Goal: Navigation & Orientation: Find specific page/section

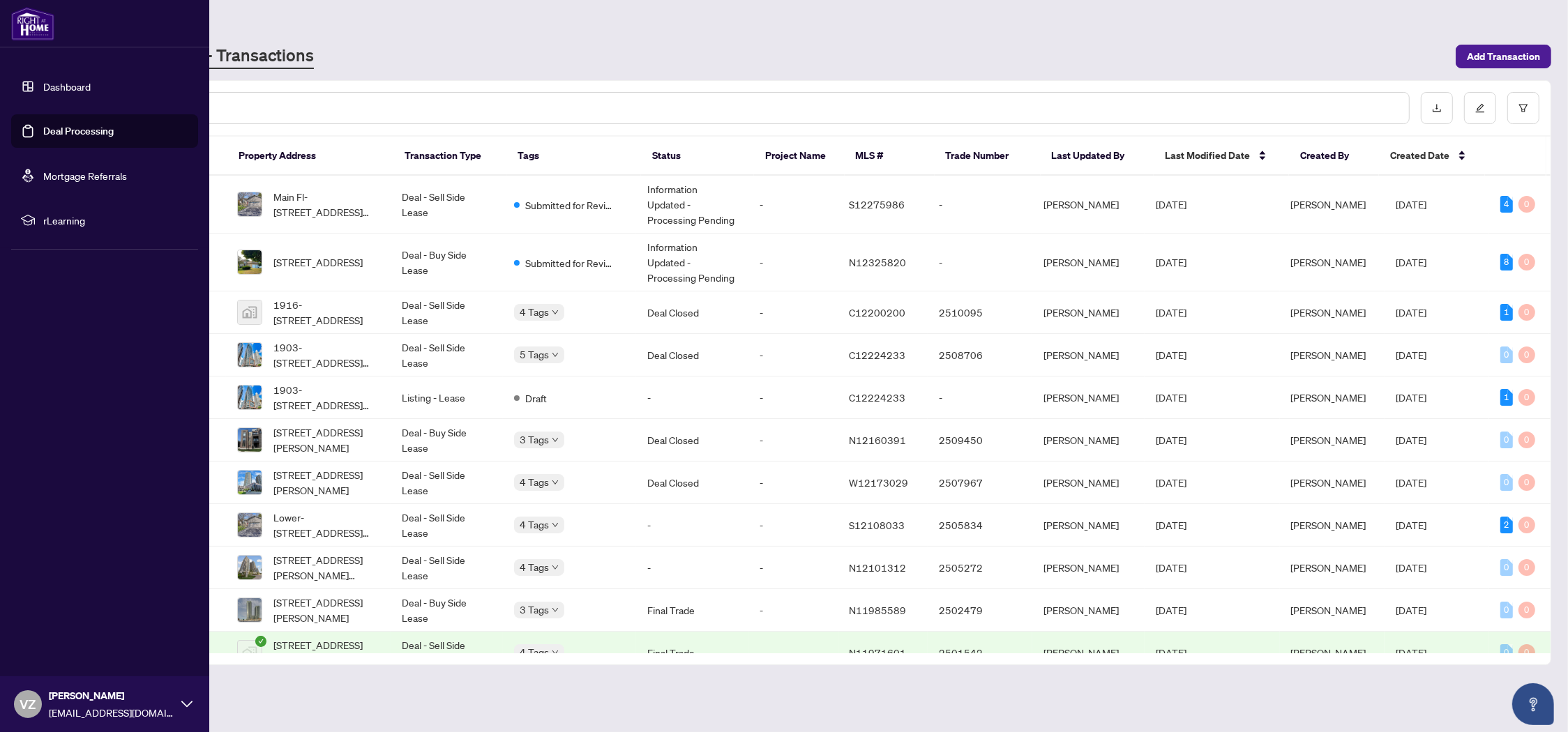
click at [62, 86] on link "Dashboard" at bounding box center [67, 87] width 48 height 13
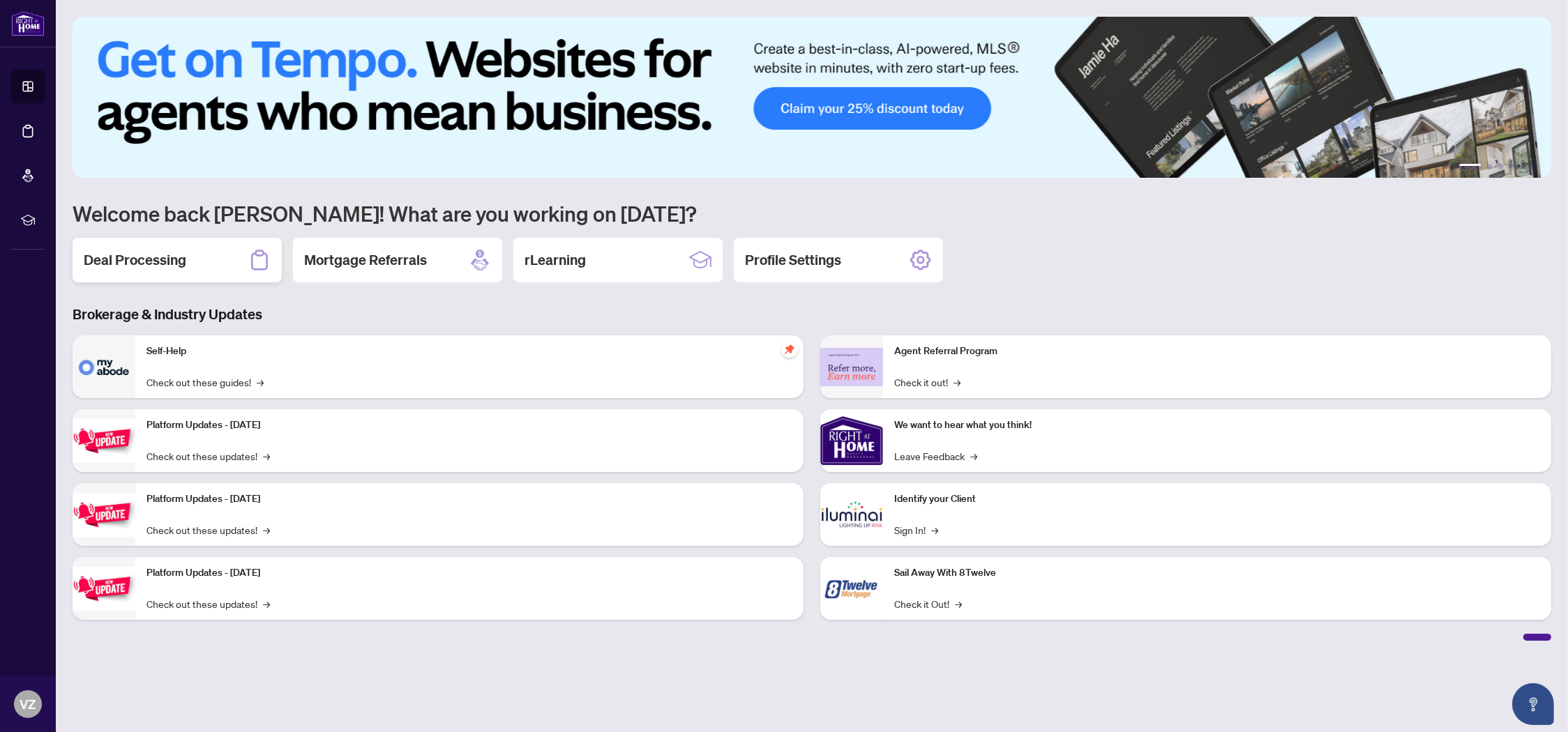
click at [150, 266] on h2 "Deal Processing" at bounding box center [135, 260] width 103 height 19
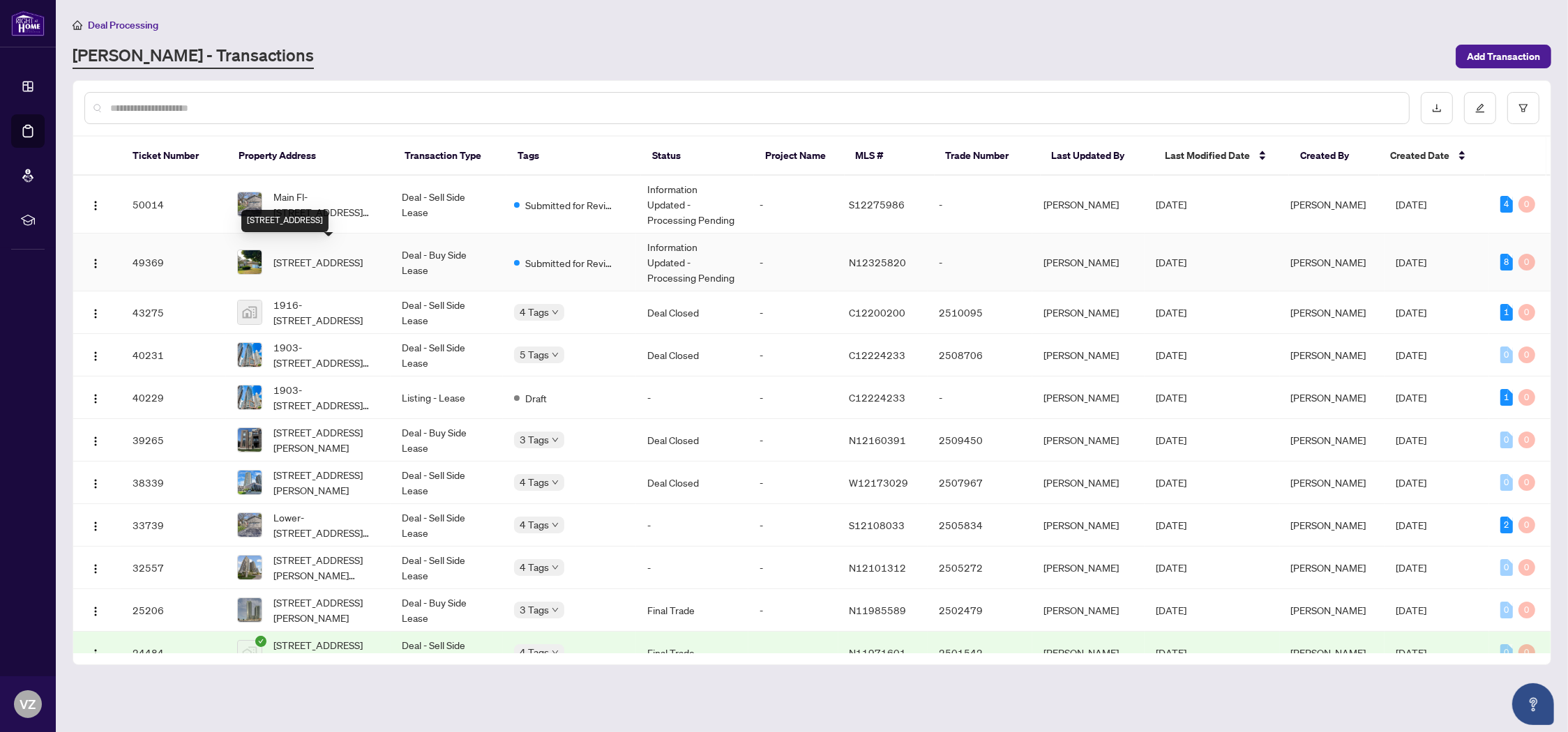
click at [303, 259] on span "[STREET_ADDRESS]" at bounding box center [319, 262] width 90 height 16
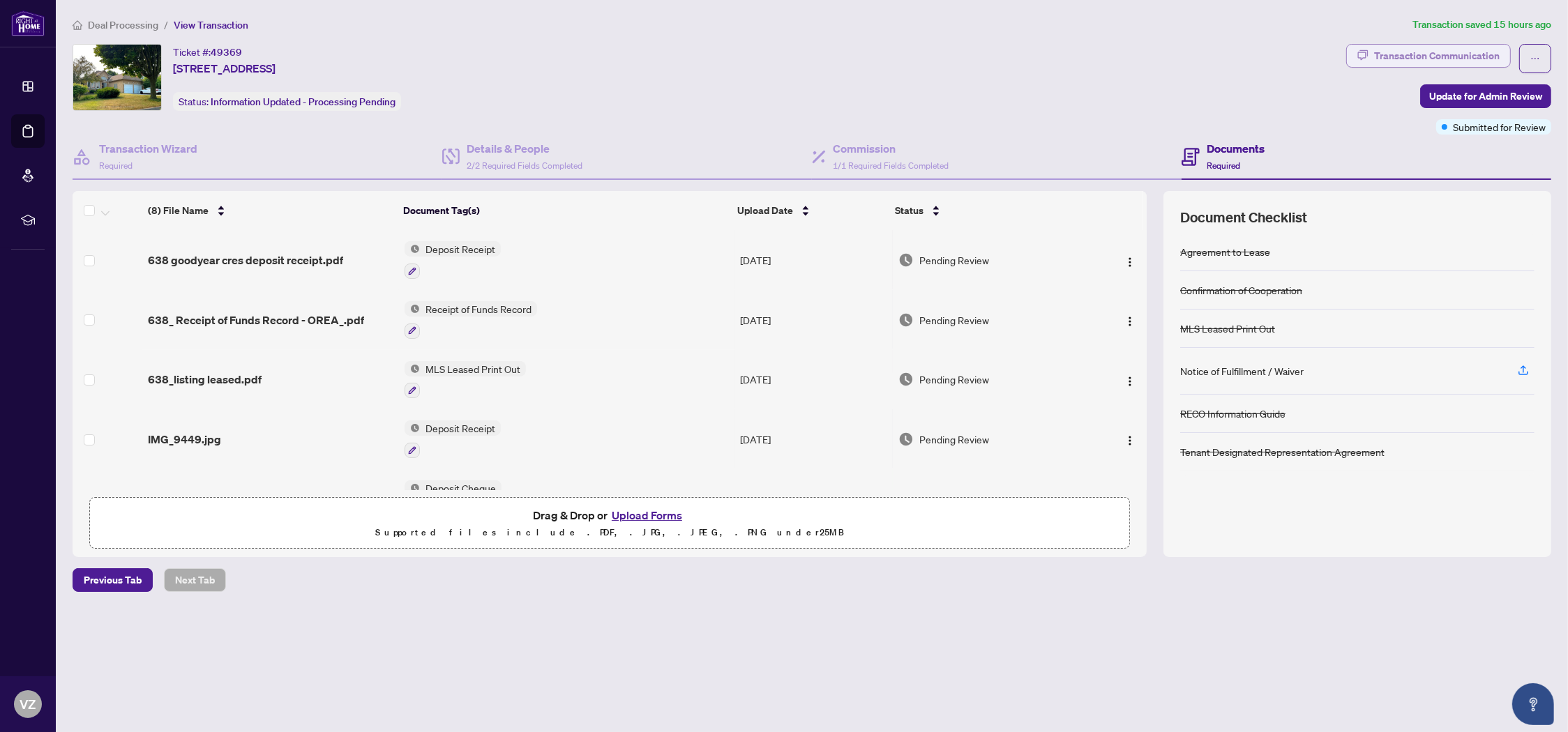
click at [1420, 53] on div "Transaction Communication" at bounding box center [1436, 56] width 125 height 22
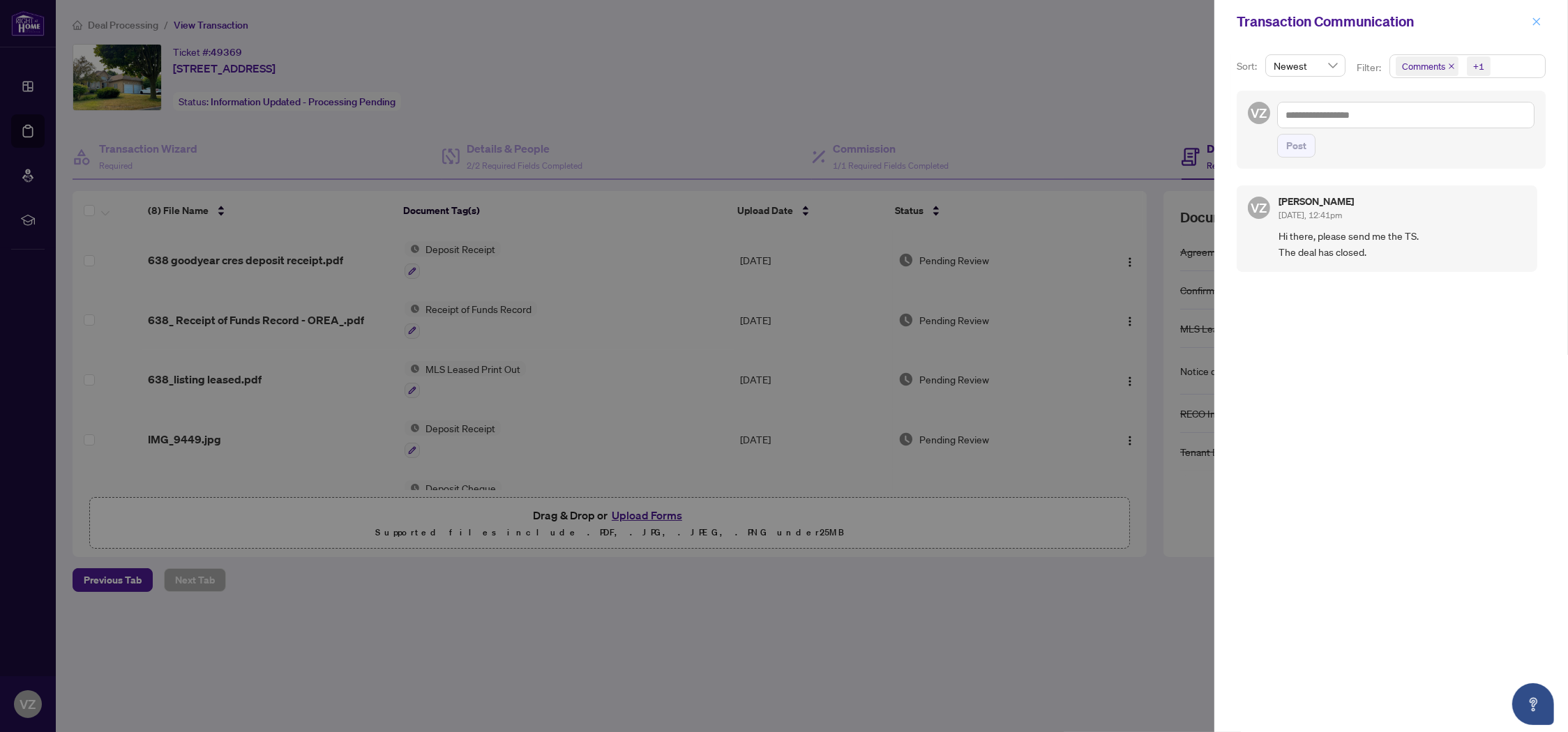
click at [1538, 20] on icon "close" at bounding box center [1536, 21] width 10 height 10
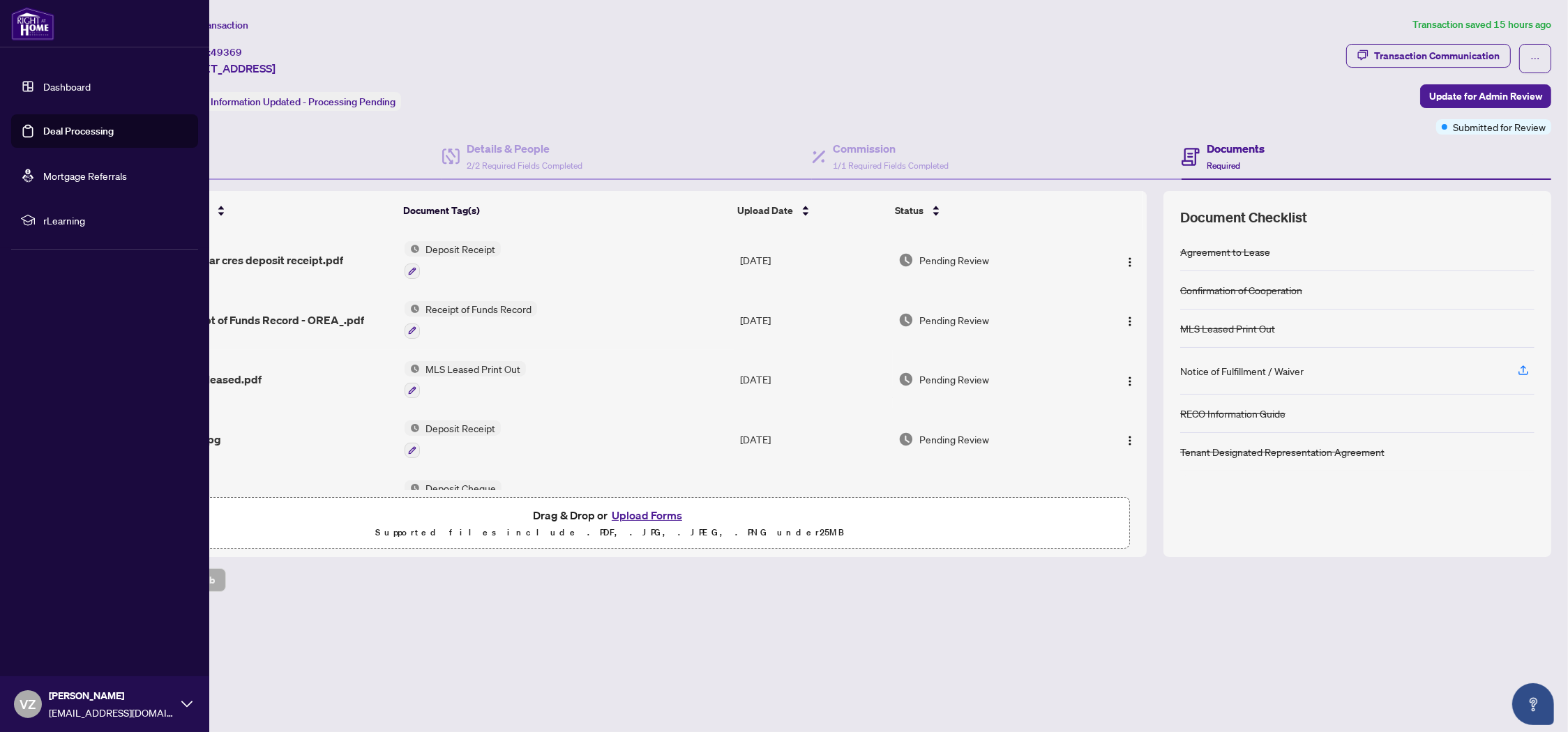
click at [52, 84] on link "Dashboard" at bounding box center [67, 87] width 48 height 13
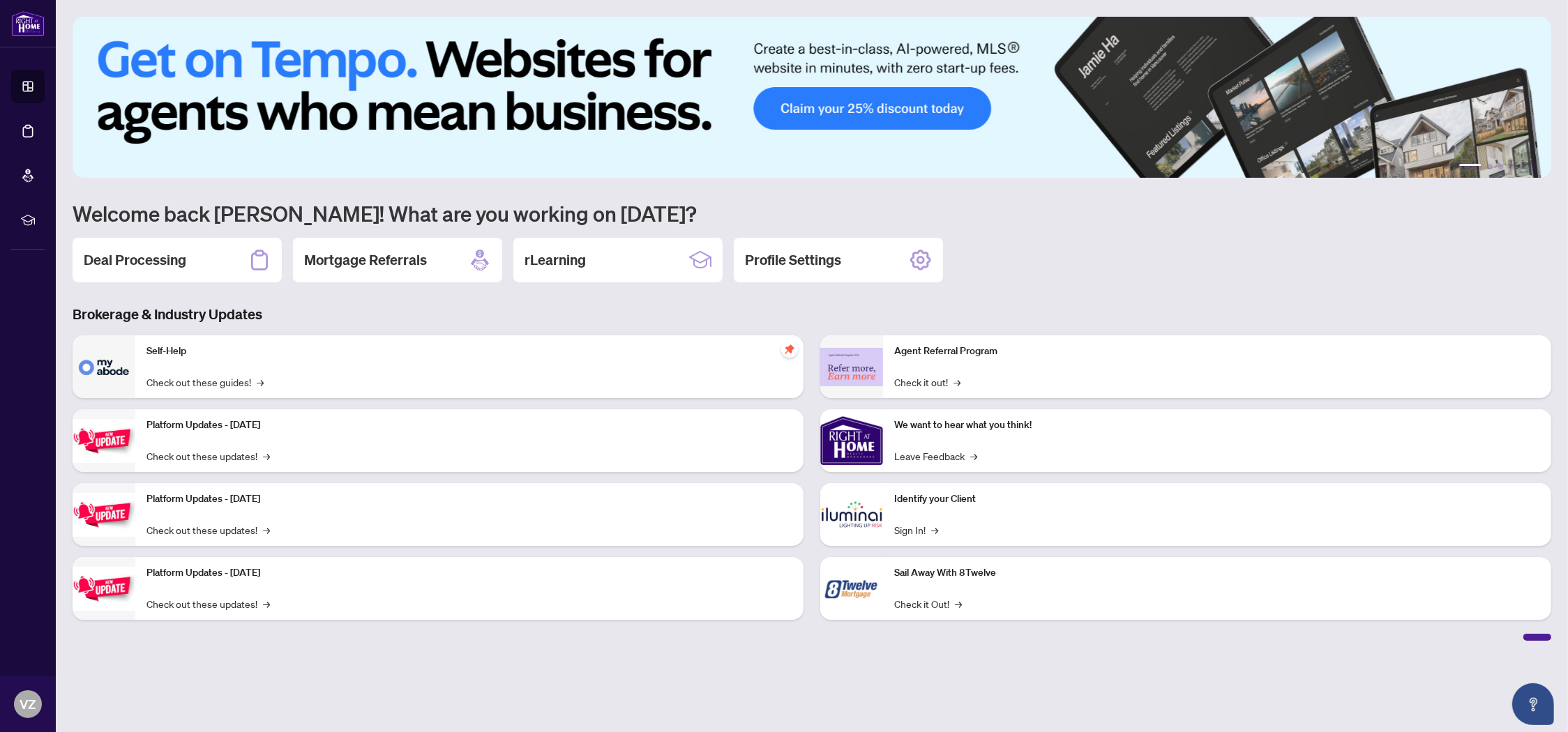
scroll to position [0, 1]
click at [1085, 277] on div "Deal Processing Mortgage Referrals rLearning Profile Settings" at bounding box center [811, 260] width 1478 height 45
